Goal: Find specific page/section: Find specific page/section

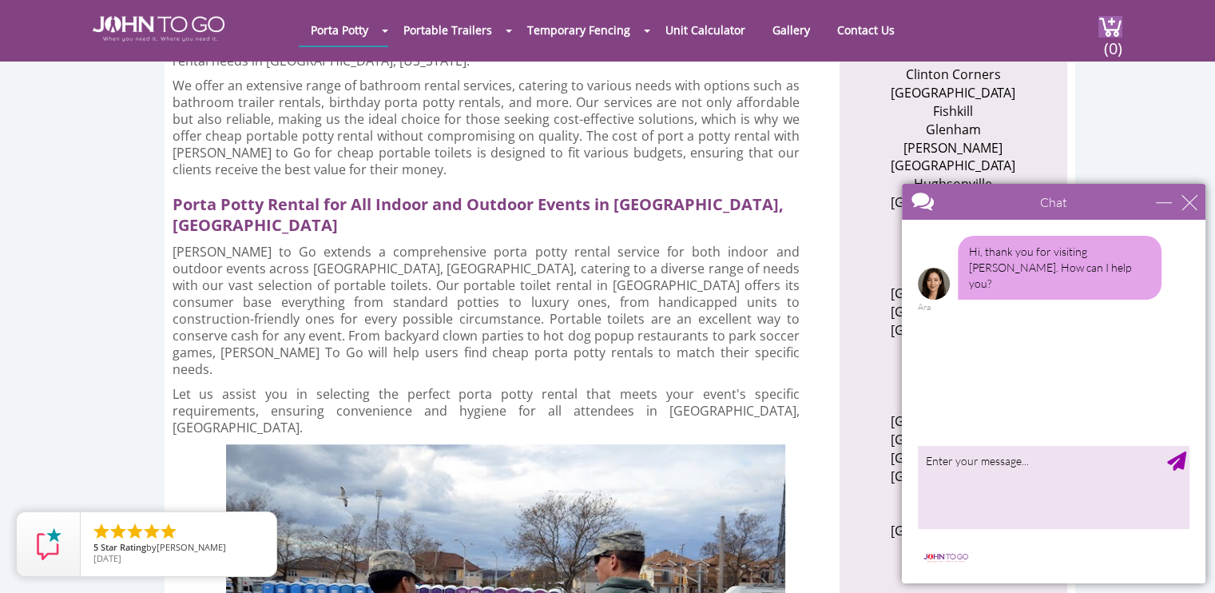
scroll to position [879, 0]
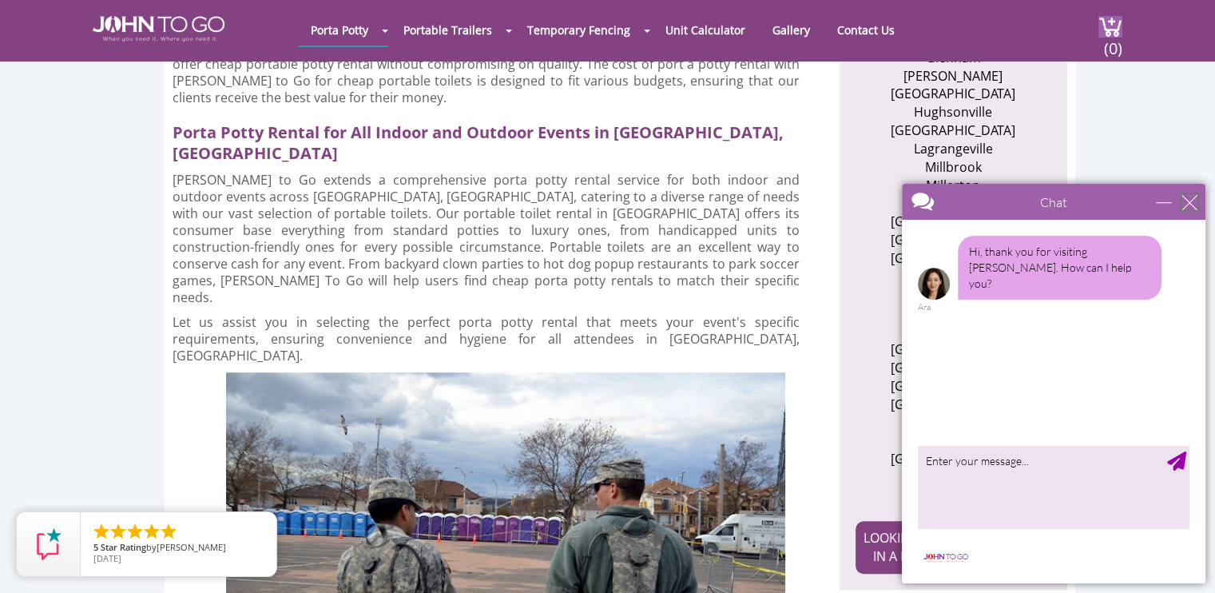
click at [1190, 202] on div "close" at bounding box center [1190, 202] width 16 height 16
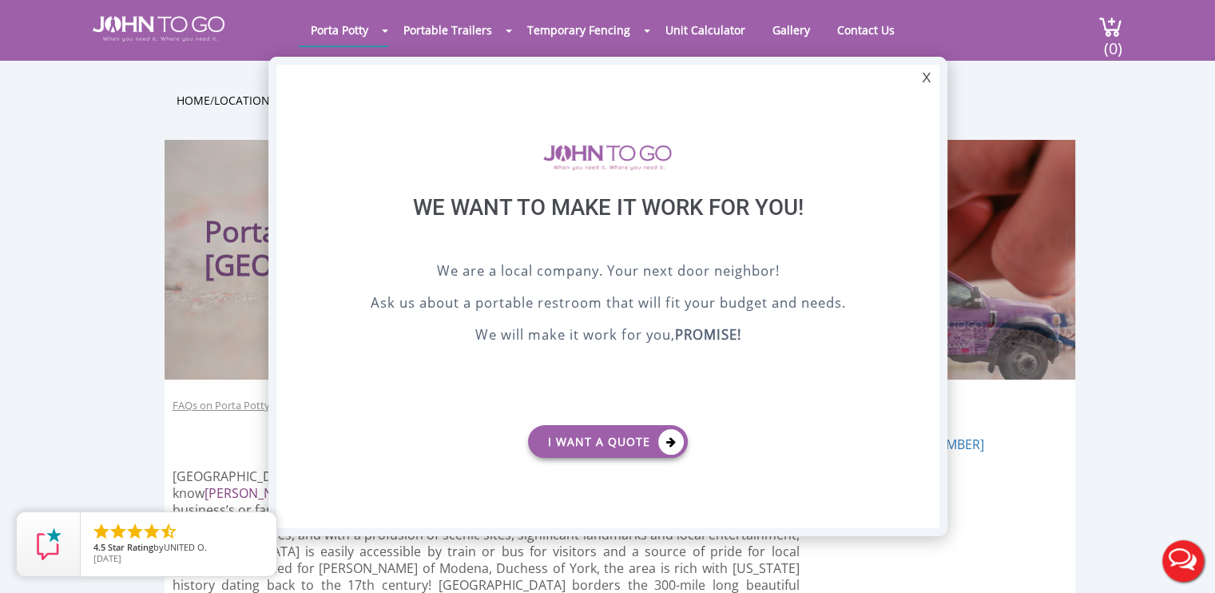
scroll to position [0, 0]
click at [936, 83] on div "X" at bounding box center [926, 78] width 25 height 27
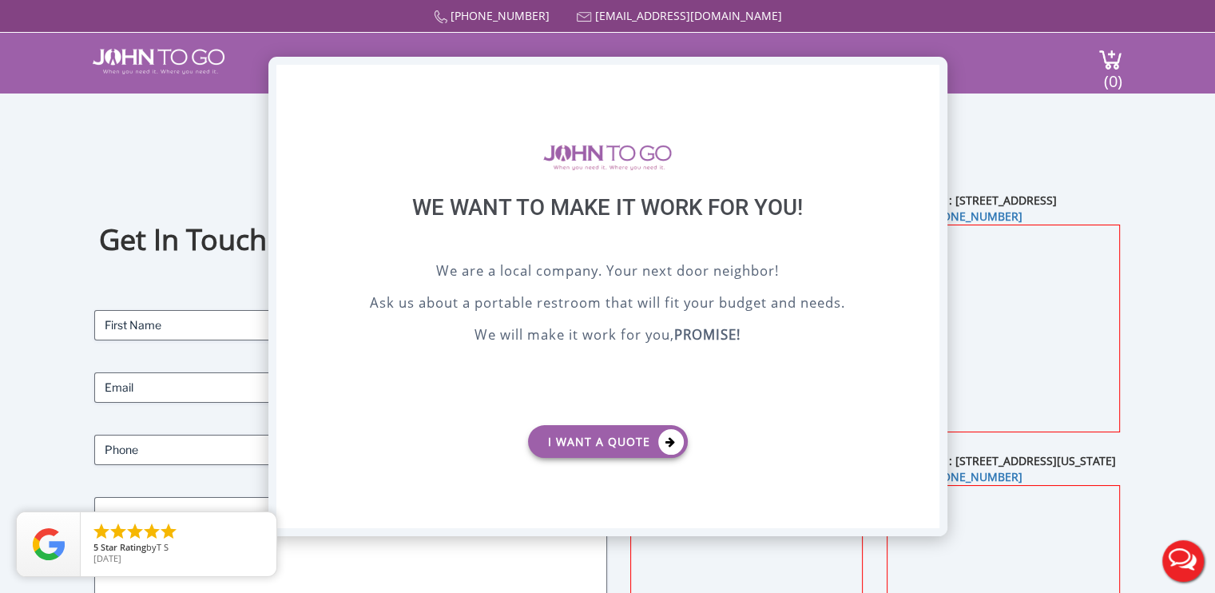
click at [935, 76] on div "X" at bounding box center [926, 78] width 25 height 27
